Goal: Transaction & Acquisition: Subscribe to service/newsletter

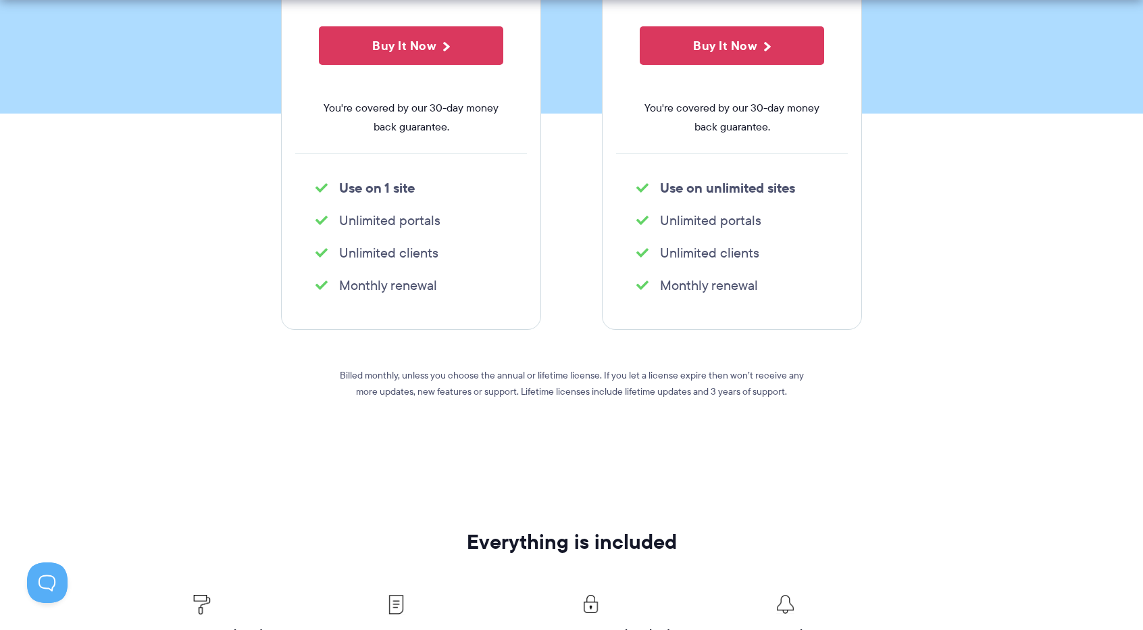
click at [382, 286] on li "Monthly renewal" at bounding box center [411, 285] width 191 height 19
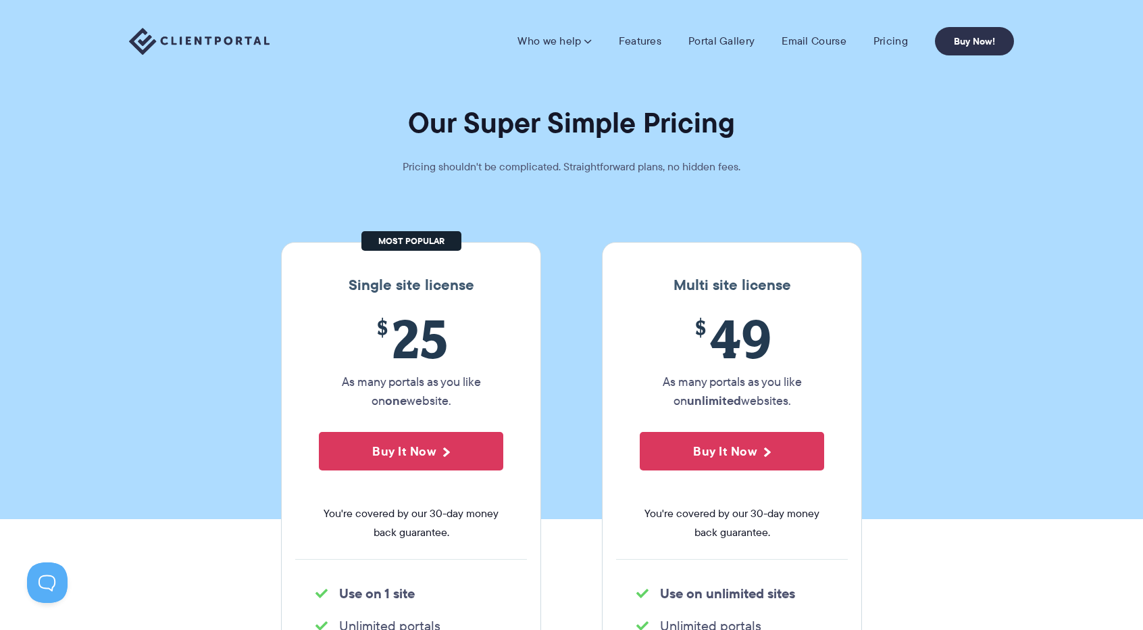
click at [408, 331] on span "$ 25" at bounding box center [411, 337] width 184 height 61
click at [11, 6] on div "Who we help Who we help View pricing Agencies See how Client Portal can help gi…" at bounding box center [571, 41] width 1143 height 82
